Goal: Use online tool/utility: Utilize a website feature to perform a specific function

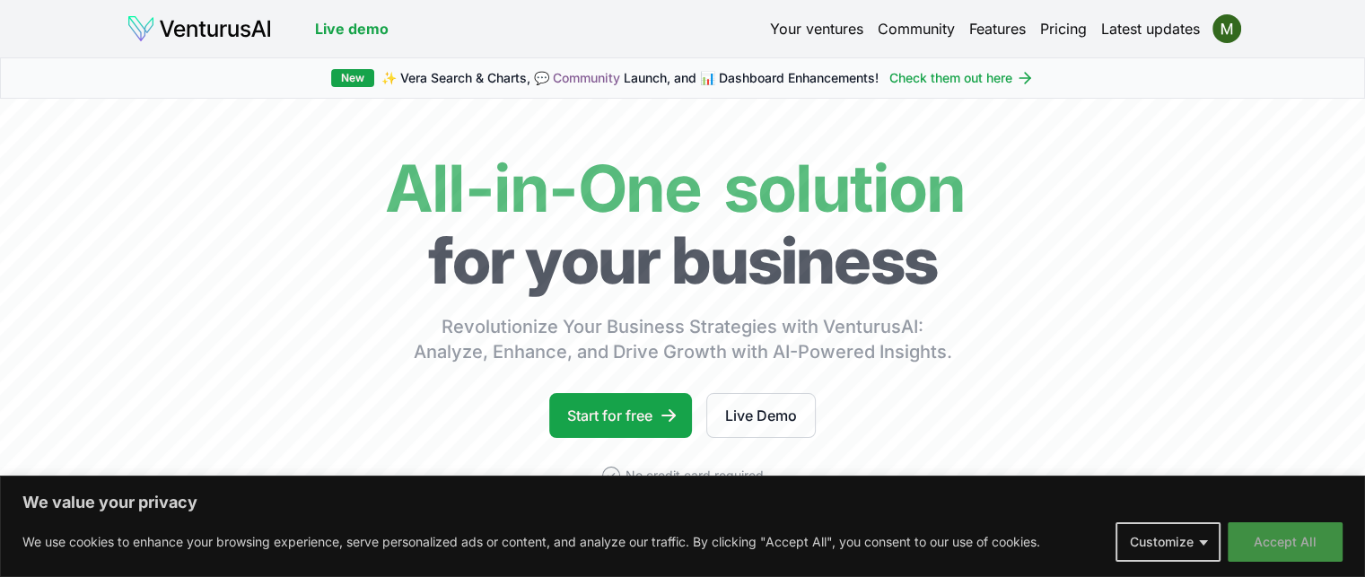
click at [1284, 552] on button "Accept All" at bounding box center [1285, 541] width 115 height 39
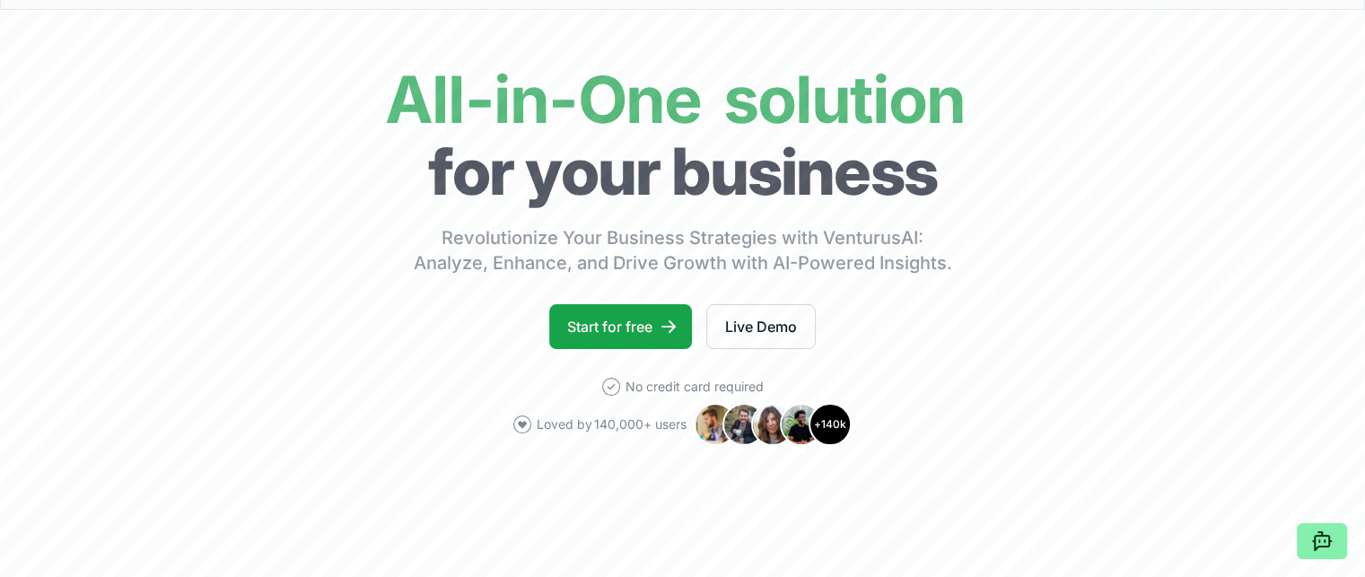
scroll to position [90, 0]
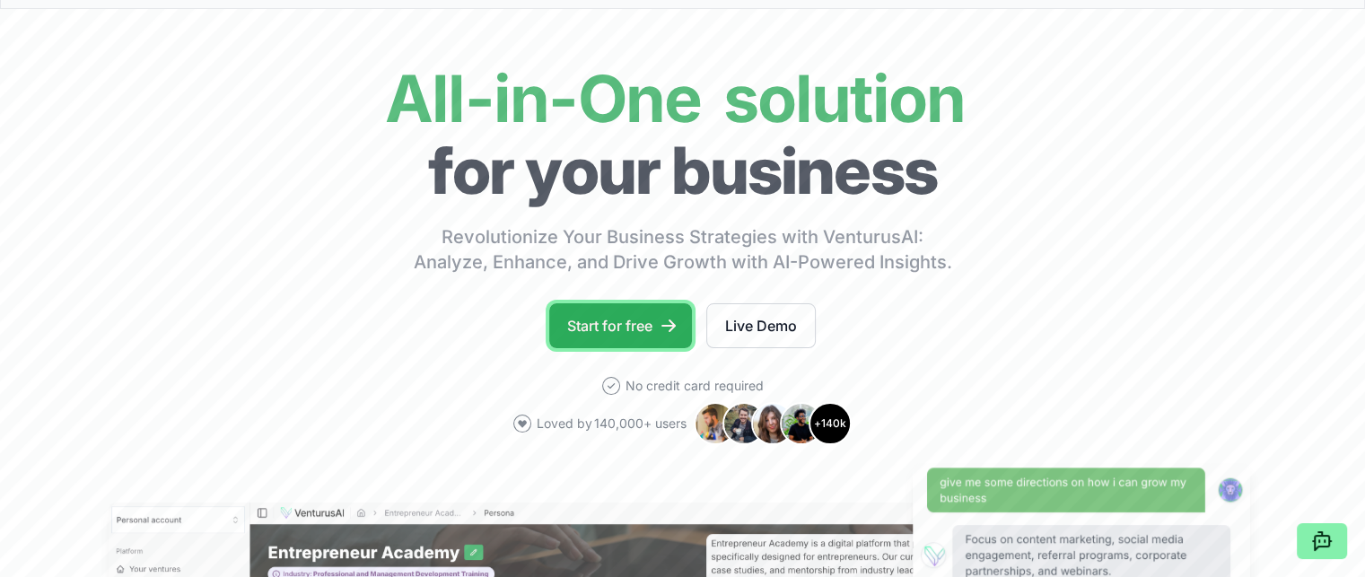
click at [634, 327] on link "Start for free" at bounding box center [620, 325] width 143 height 45
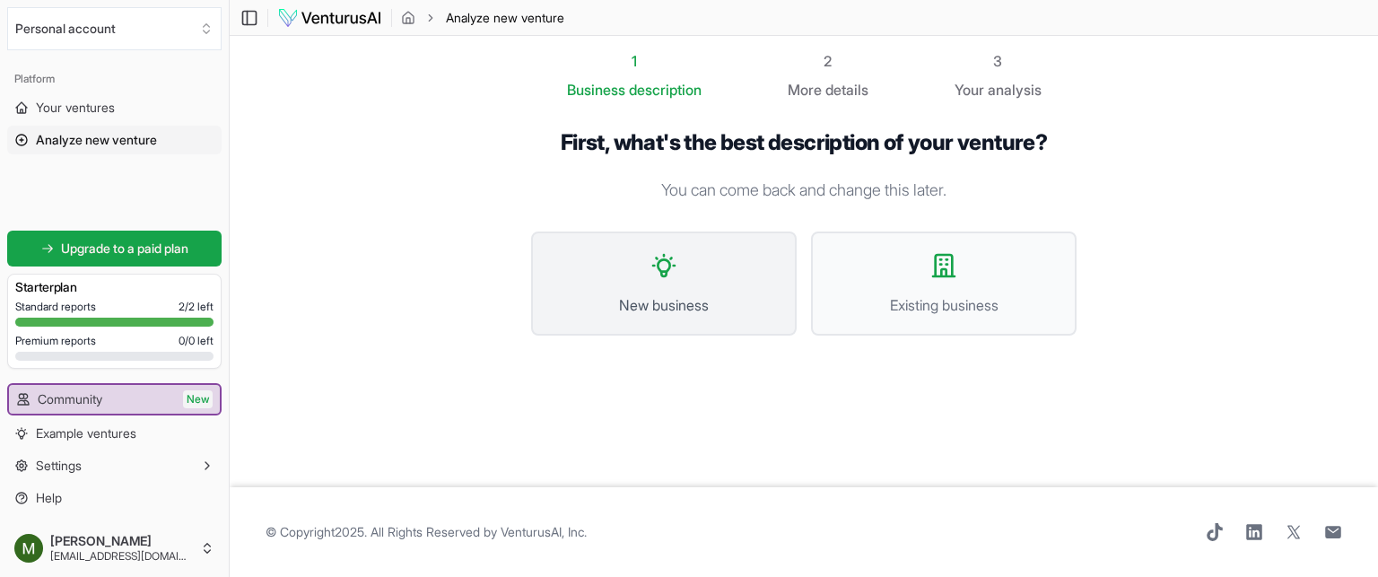
click at [704, 297] on span "New business" at bounding box center [664, 305] width 226 height 22
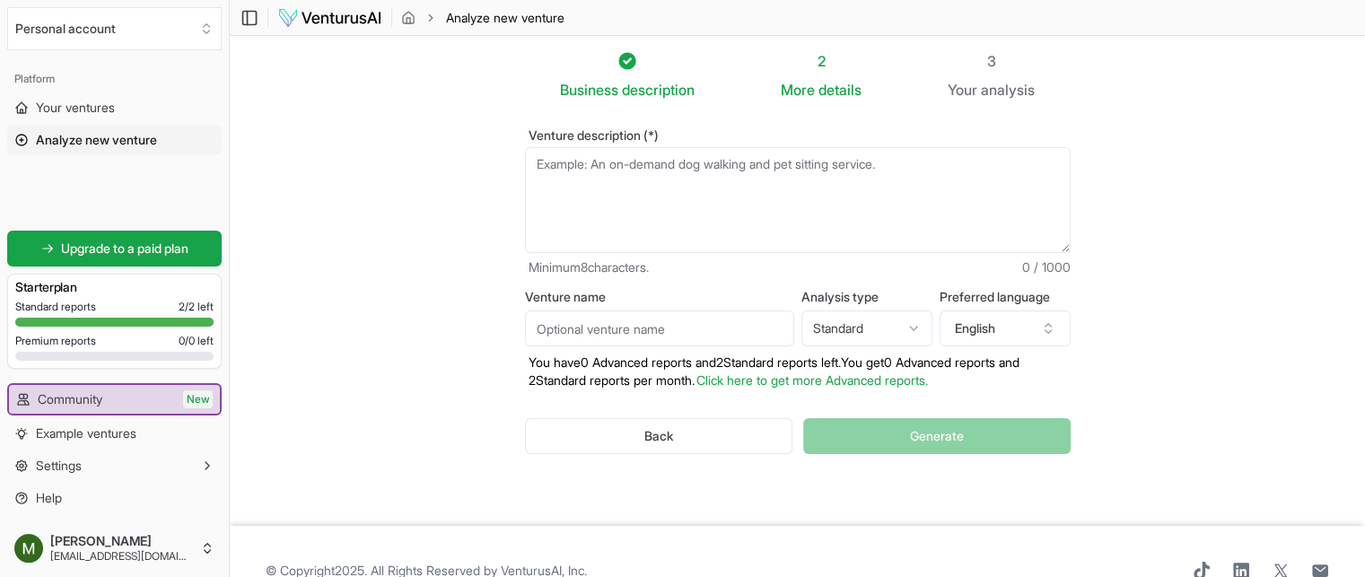
click at [681, 169] on textarea "Venture description (*)" at bounding box center [798, 200] width 546 height 106
paste textarea "I am building FreeCon – The Container House of Freedom, a global startup that w…"
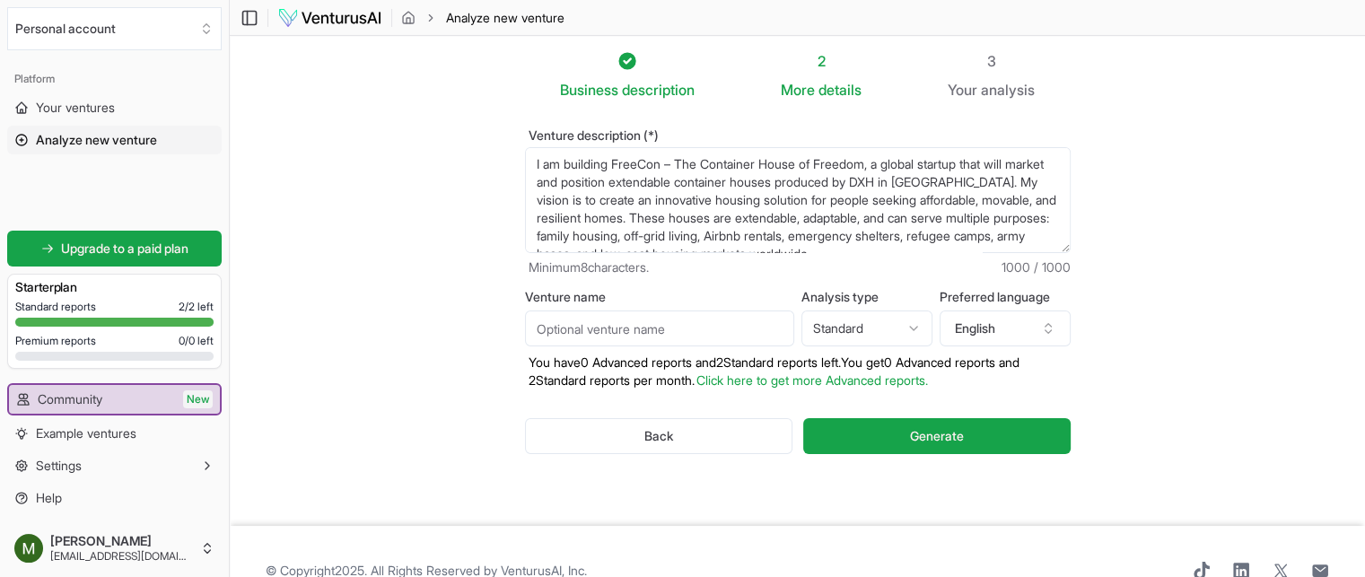
scroll to position [206, 0]
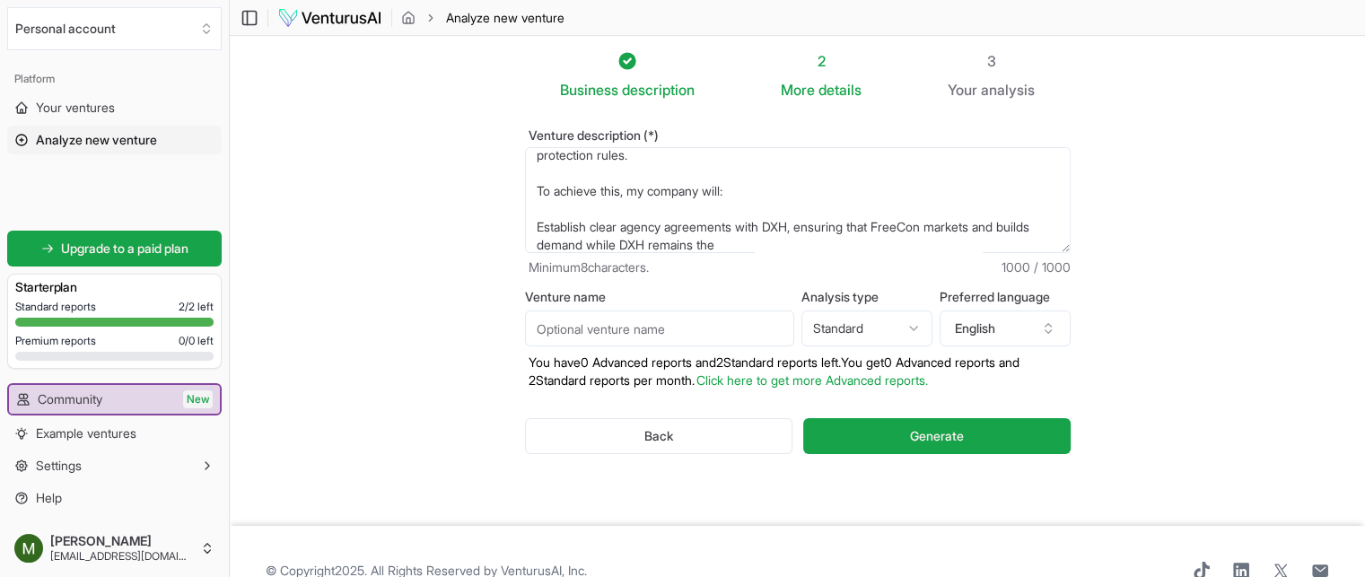
type textarea "I am building FreeCon – The Container House of Freedom, a global startup that w…"
click at [610, 328] on input "Venture name" at bounding box center [659, 328] width 269 height 36
type input "Freecon The container house of freedom"
click at [944, 441] on span "Generate" at bounding box center [937, 436] width 54 height 18
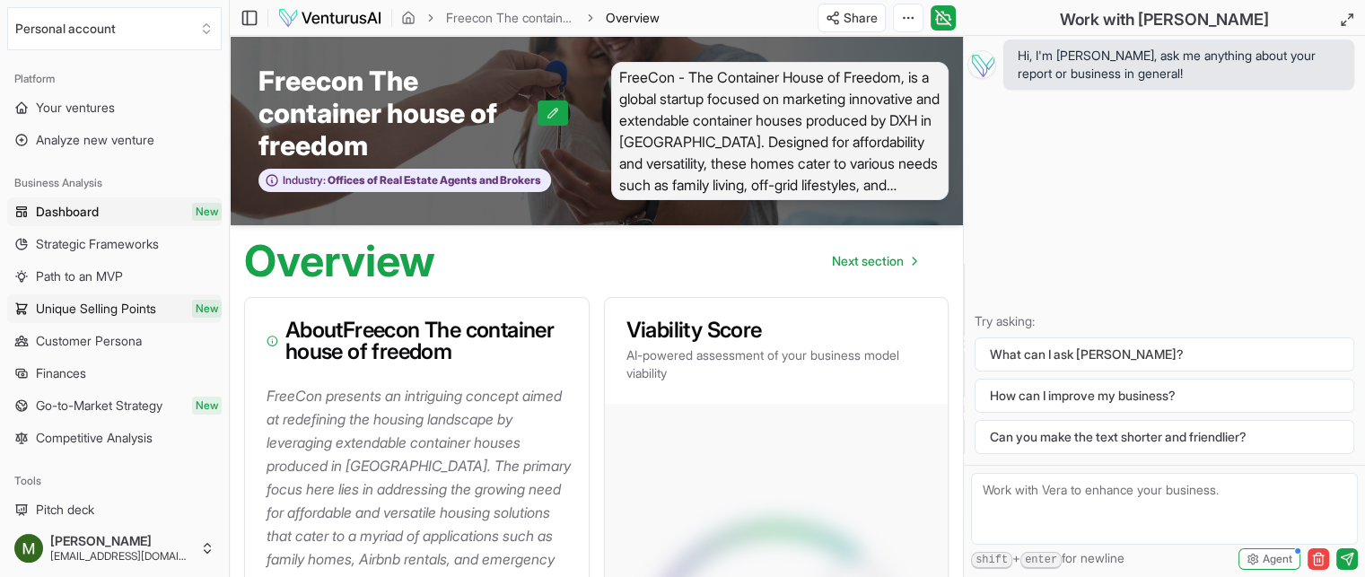
click at [86, 313] on span "Unique Selling Points" at bounding box center [96, 309] width 120 height 18
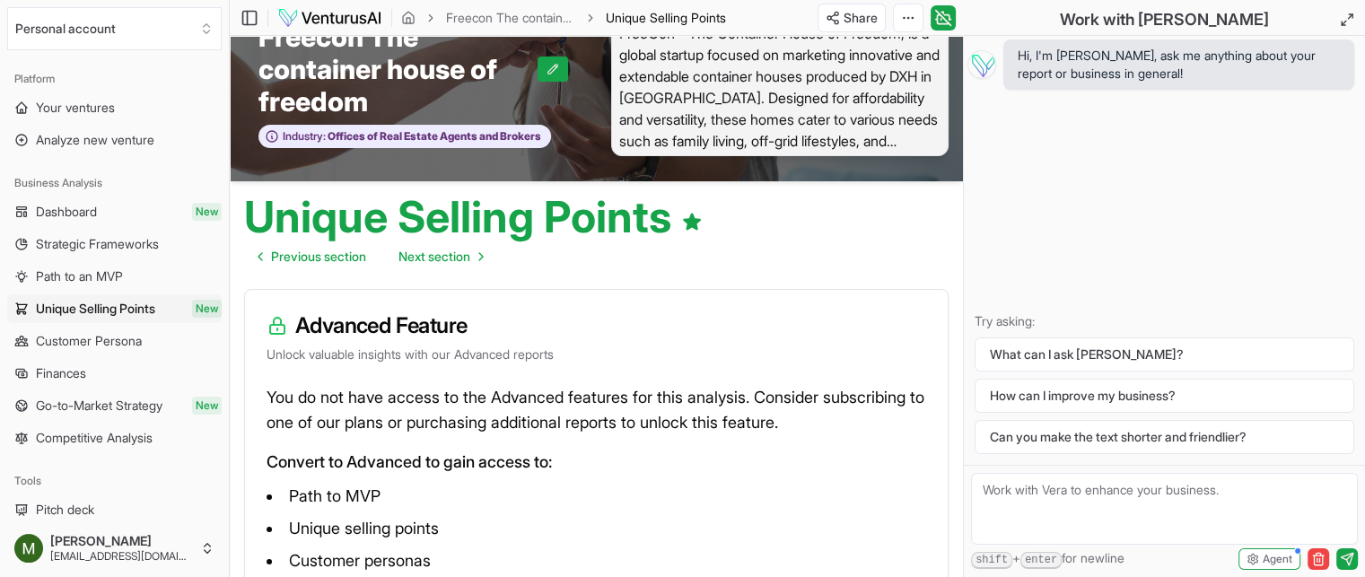
scroll to position [258, 0]
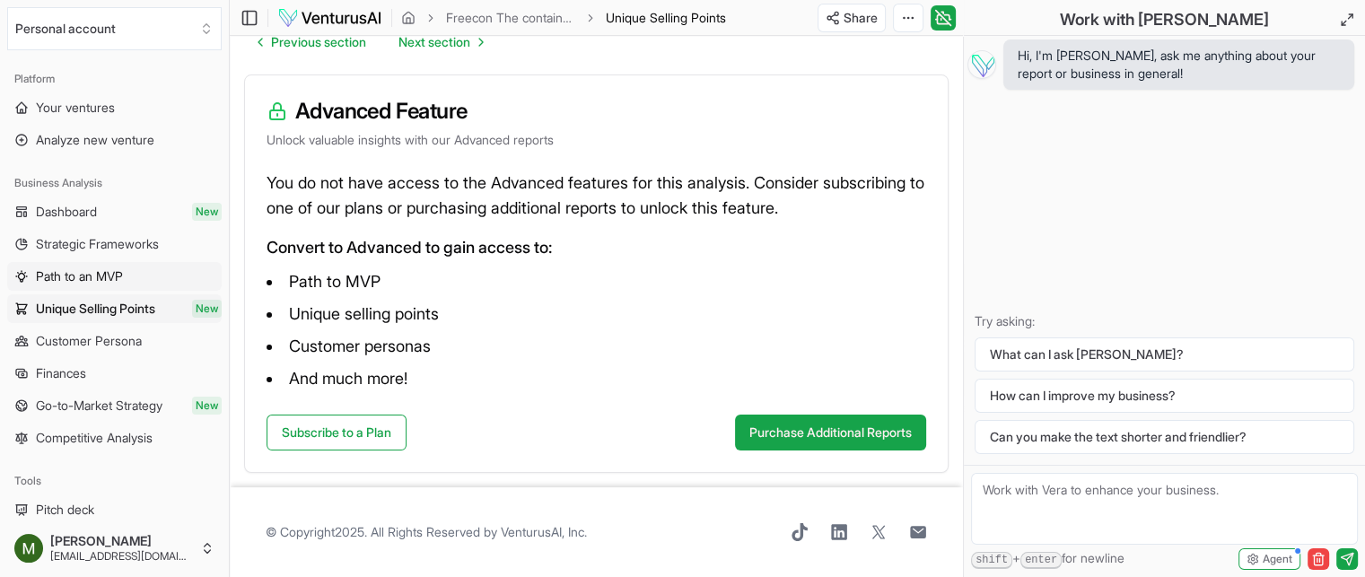
click at [84, 283] on span "Path to an MVP" at bounding box center [79, 276] width 87 height 18
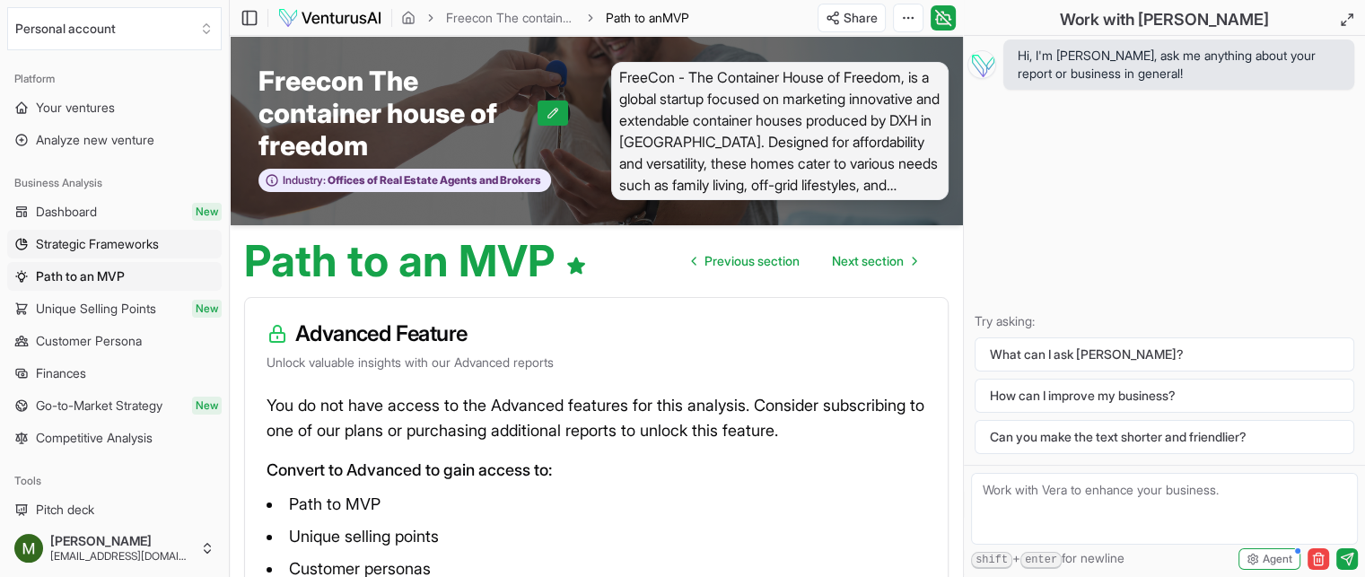
click at [85, 247] on span "Strategic Frameworks" at bounding box center [97, 244] width 123 height 18
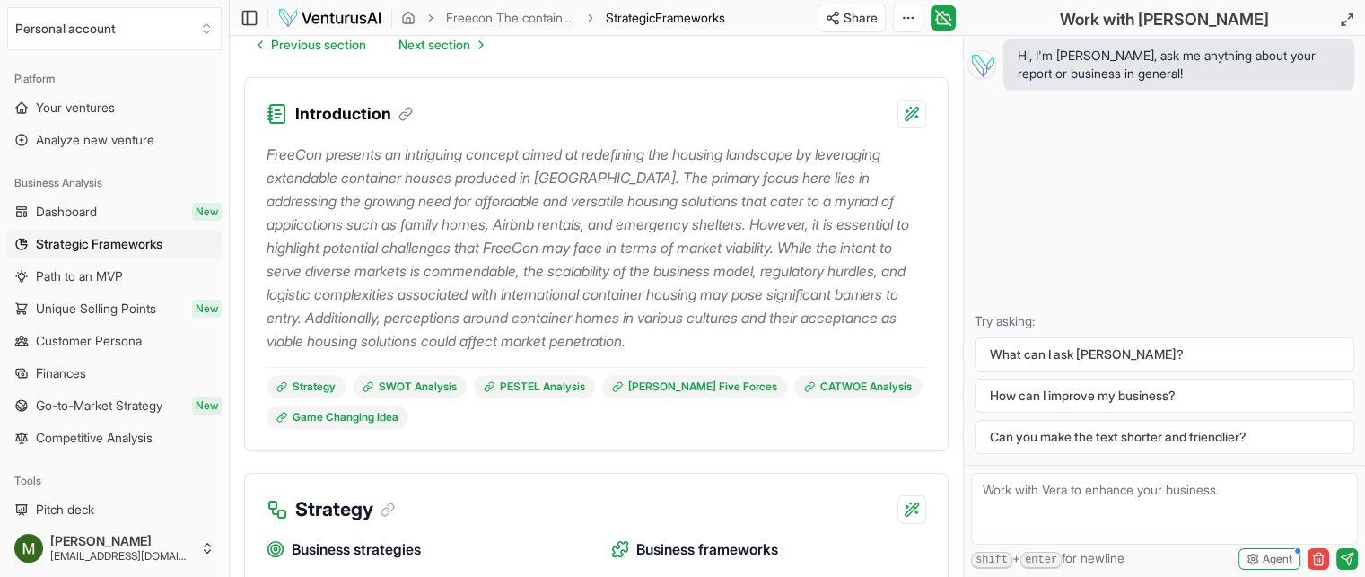
scroll to position [269, 0]
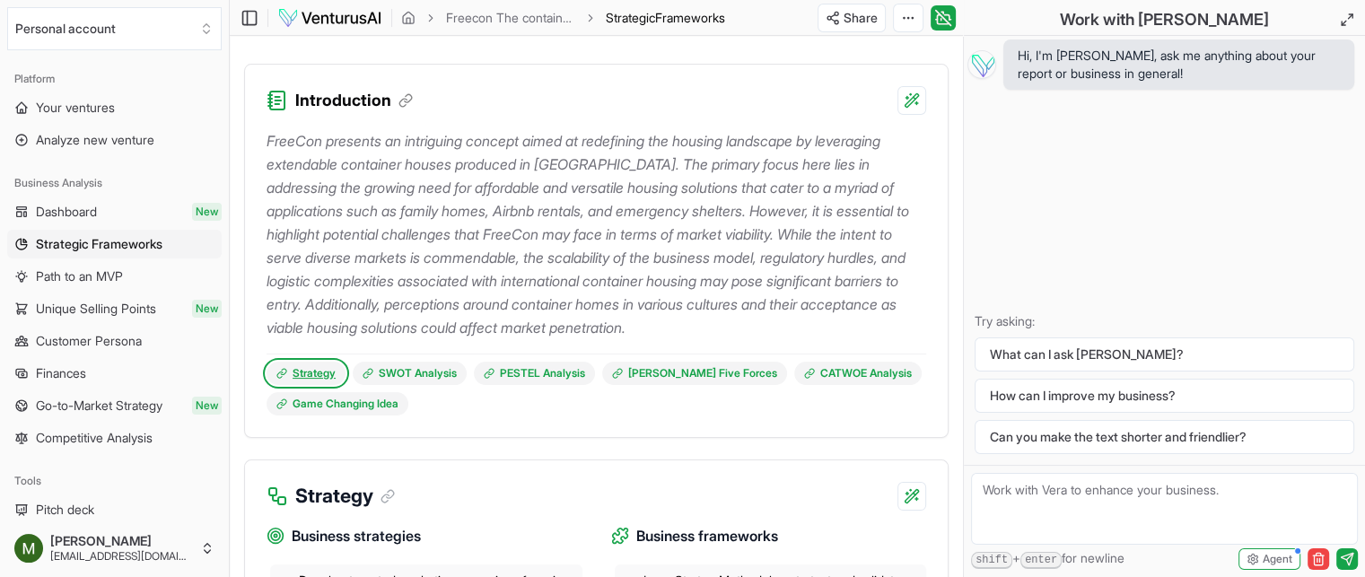
click at [310, 372] on link "Strategy" at bounding box center [306, 373] width 79 height 23
